Goal: Information Seeking & Learning: Learn about a topic

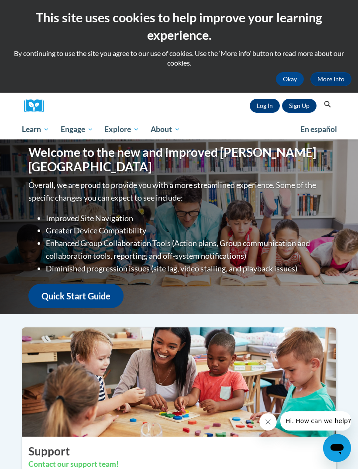
click at [271, 106] on link "Log In" at bounding box center [265, 106] width 30 height 14
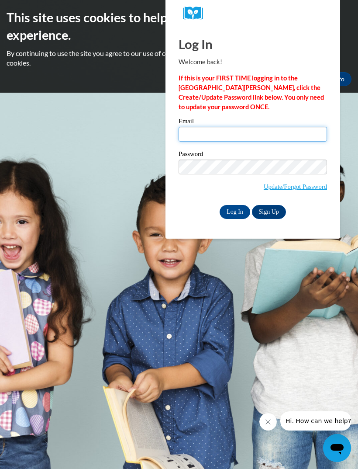
type input "angeleyespink@gmail.com"
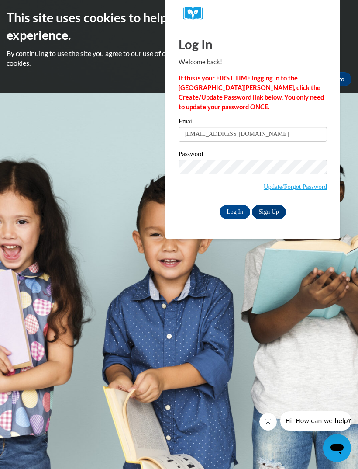
click at [235, 211] on input "Log In" at bounding box center [235, 212] width 31 height 14
click at [237, 215] on input "Log In" at bounding box center [235, 212] width 31 height 14
click at [239, 205] on input "Log In" at bounding box center [235, 212] width 31 height 14
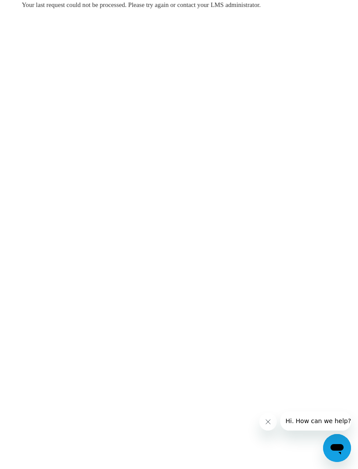
click at [48, 38] on div "Your last request could not be processed. Please try again or contact your LMS …" at bounding box center [179, 31] width 328 height 62
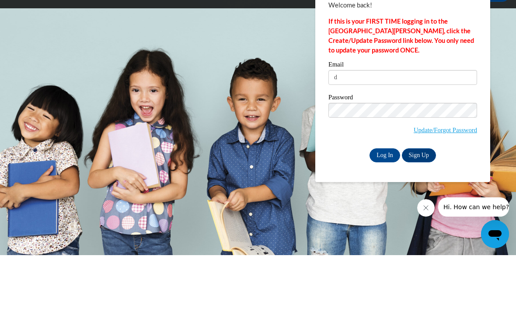
type input "deejee30@yahoo.com"
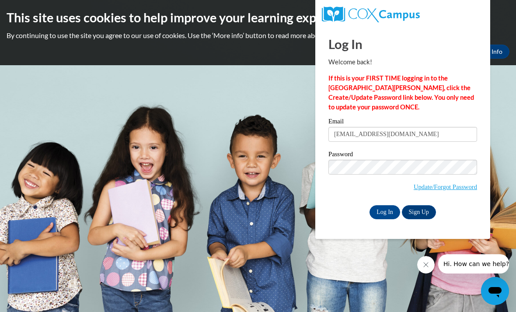
click at [380, 213] on input "Log In" at bounding box center [384, 212] width 31 height 14
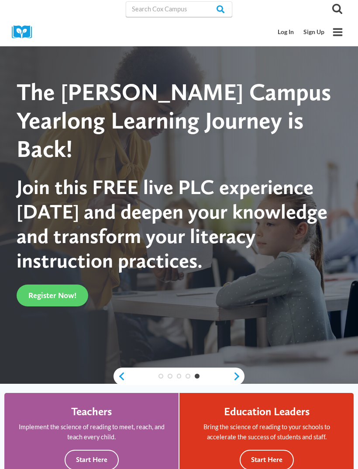
click at [292, 35] on link "Log In" at bounding box center [287, 32] width 26 height 16
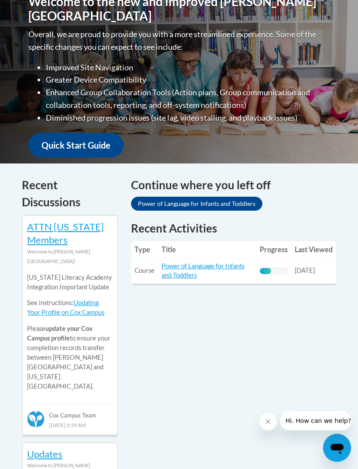
scroll to position [257, 0]
click at [212, 264] on link "Power of Language for Infants and Toddlers" at bounding box center [203, 270] width 83 height 17
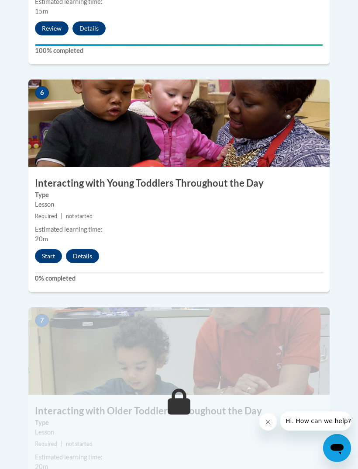
scroll to position [1427, 0]
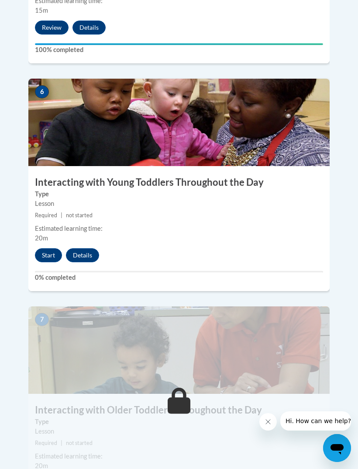
click at [43, 248] on button "Start" at bounding box center [48, 255] width 27 height 14
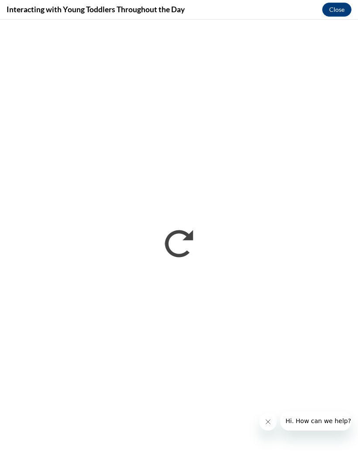
scroll to position [0, 0]
click at [267, 424] on icon "Close message from company" at bounding box center [268, 421] width 7 height 7
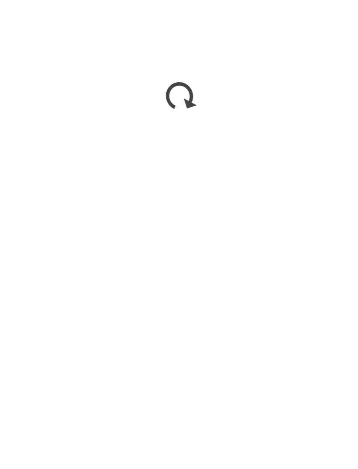
scroll to position [1603, 0]
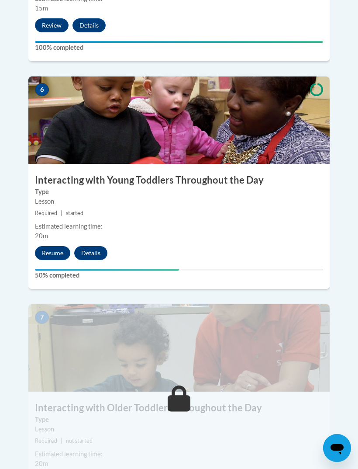
scroll to position [1428, 0]
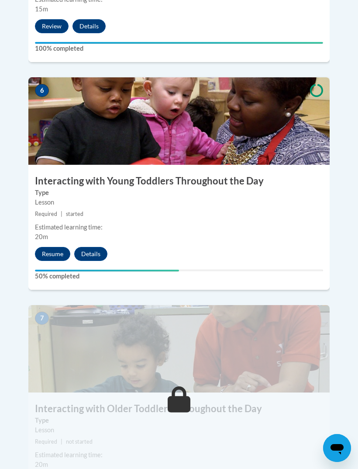
click at [54, 247] on button "Resume" at bounding box center [52, 254] width 35 height 14
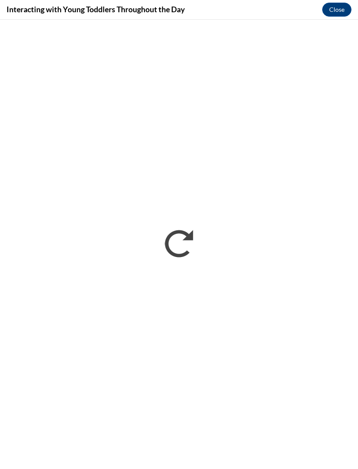
scroll to position [0, 0]
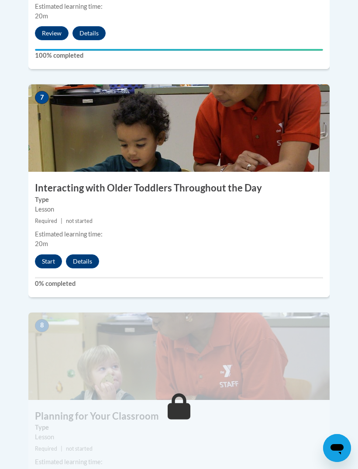
scroll to position [1650, 0]
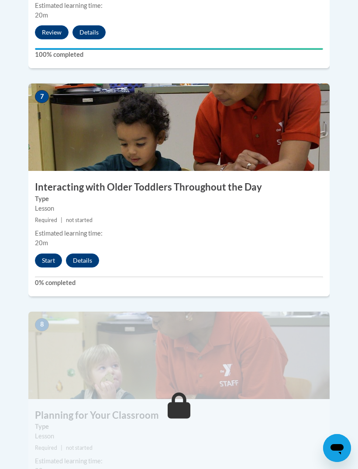
click at [50, 253] on button "Start" at bounding box center [48, 260] width 27 height 14
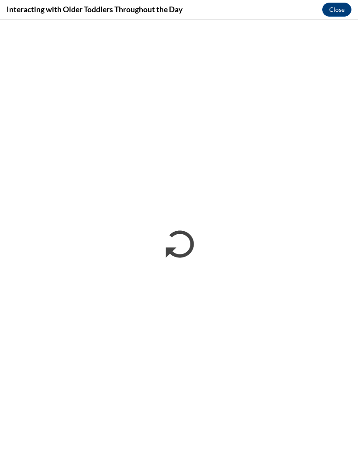
scroll to position [0, 0]
